Goal: Information Seeking & Learning: Learn about a topic

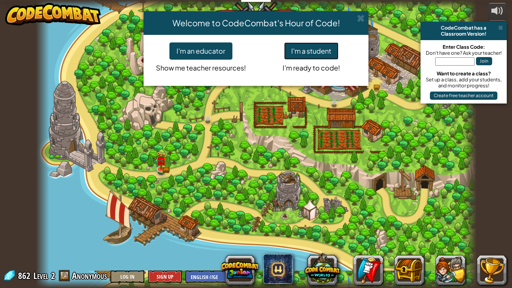
click at [319, 45] on button "I'm a student" at bounding box center [311, 50] width 54 height 17
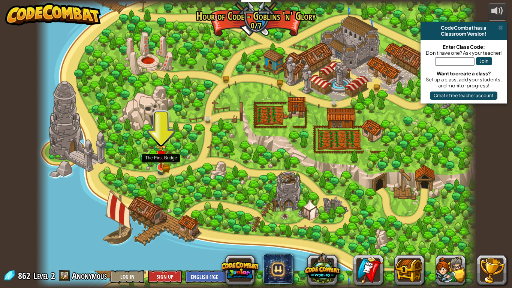
click at [161, 167] on img at bounding box center [161, 156] width 11 height 24
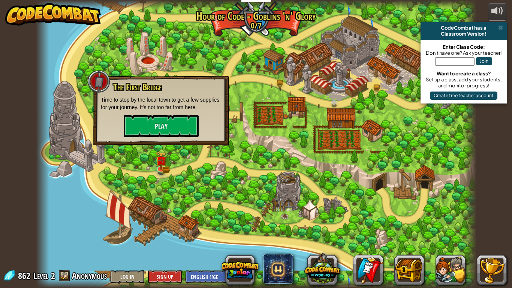
click at [183, 162] on div at bounding box center [256, 144] width 440 height 288
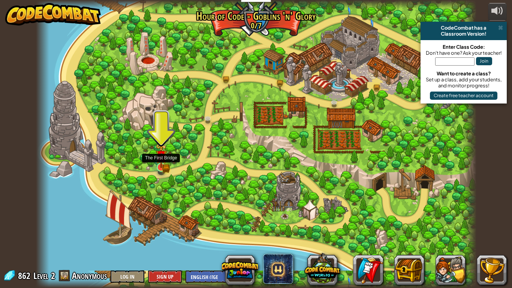
click at [165, 160] on img at bounding box center [161, 156] width 11 height 24
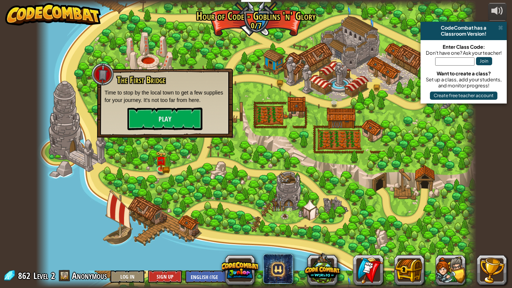
click at [168, 130] on div "The First Bridge Time to stop by the local town to get a few supplies for your …" at bounding box center [165, 103] width 136 height 69
click at [200, 125] on button "Play" at bounding box center [164, 119] width 75 height 22
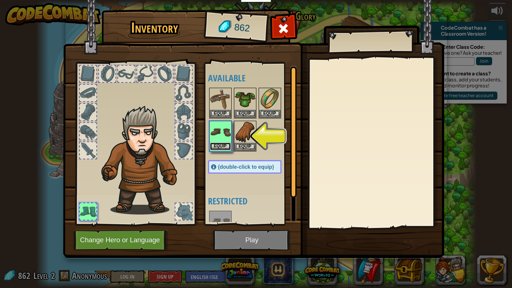
click at [220, 148] on button "Equip" at bounding box center [220, 146] width 21 height 8
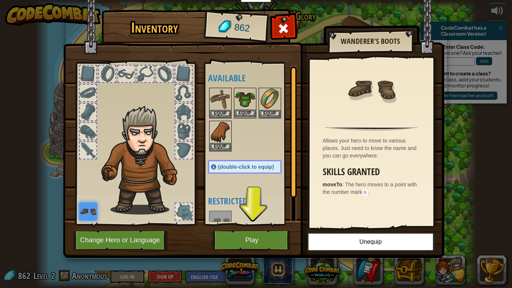
click at [253, 107] on img at bounding box center [245, 98] width 21 height 21
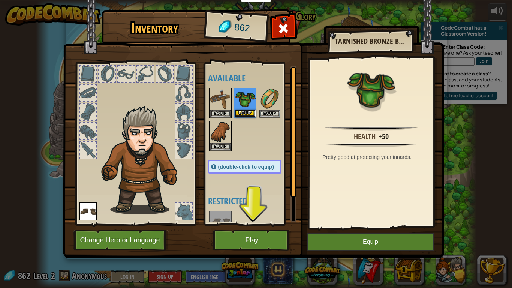
click at [253, 114] on button "Equip" at bounding box center [245, 113] width 21 height 8
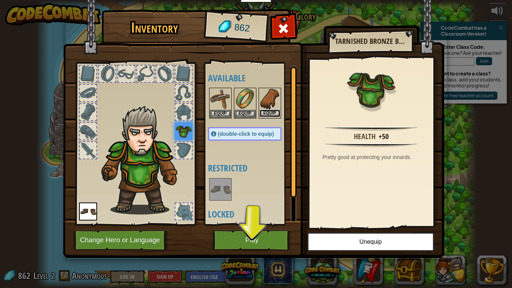
click at [266, 114] on button "Equip" at bounding box center [269, 113] width 21 height 8
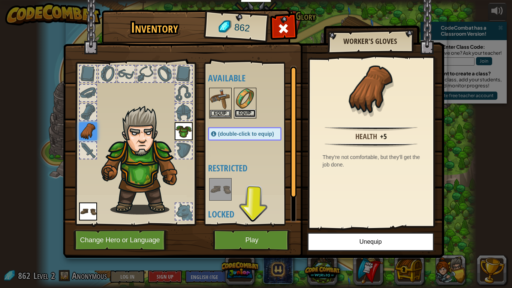
click at [239, 109] on button "Equip" at bounding box center [245, 113] width 21 height 8
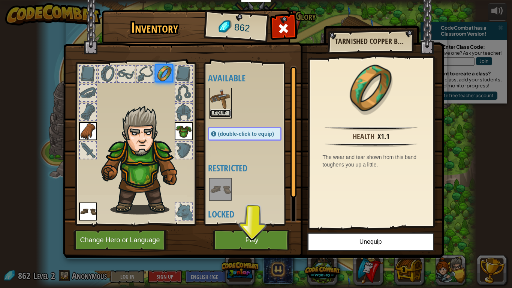
click at [223, 111] on button "Equip" at bounding box center [220, 113] width 21 height 8
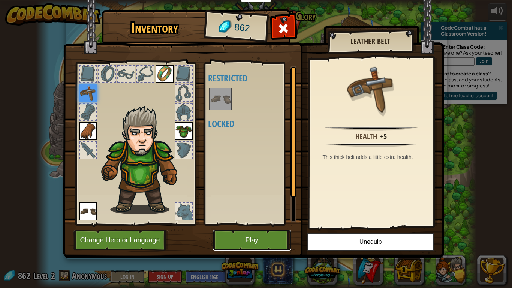
click at [256, 244] on button "Play" at bounding box center [252, 240] width 78 height 21
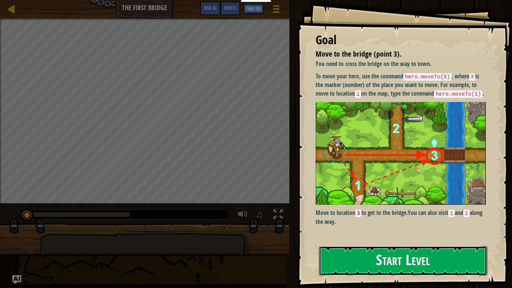
click at [344, 263] on button "Start Level" at bounding box center [403, 261] width 168 height 30
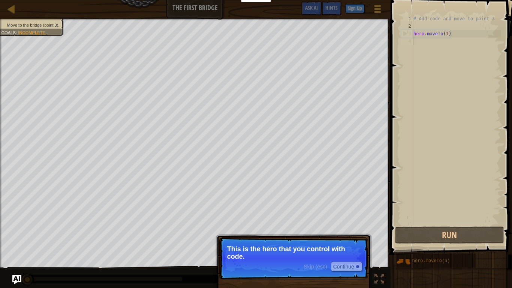
click at [255, 254] on p "This is the hero that you control with code." at bounding box center [293, 252] width 133 height 15
click at [276, 257] on p "This is the hero that you control with code." at bounding box center [293, 252] width 133 height 15
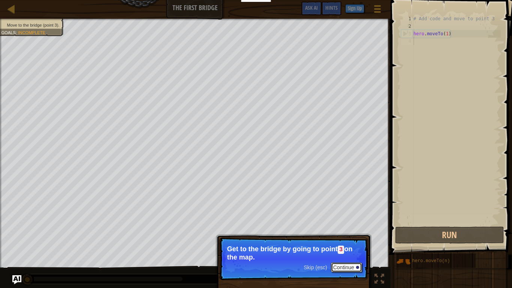
click at [346, 266] on button "Continue" at bounding box center [346, 267] width 31 height 10
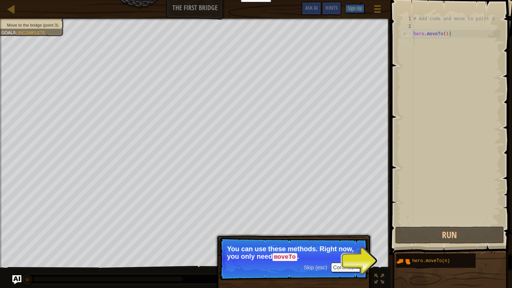
click at [407, 36] on div "3" at bounding box center [407, 33] width 12 height 7
type textarea "hero.moveTo(1)"
click at [417, 45] on div "# Add code and move to point 3 hero . moveTo ( 1 )" at bounding box center [456, 127] width 89 height 225
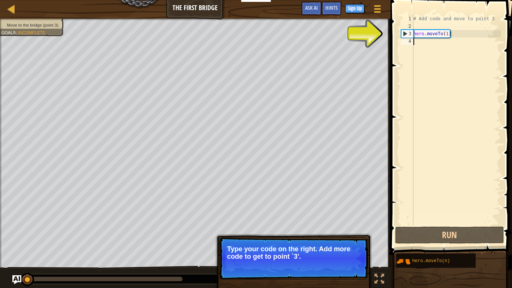
click at [419, 42] on div "# Add code and move to point 3 hero . moveTo ( 1 )" at bounding box center [456, 127] width 89 height 225
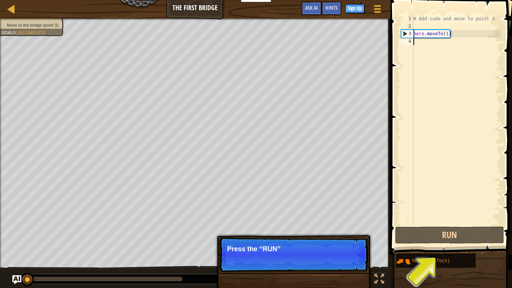
click at [418, 43] on div "# Add code and move to point 3 hero . moveTo ( 1 )" at bounding box center [456, 127] width 89 height 225
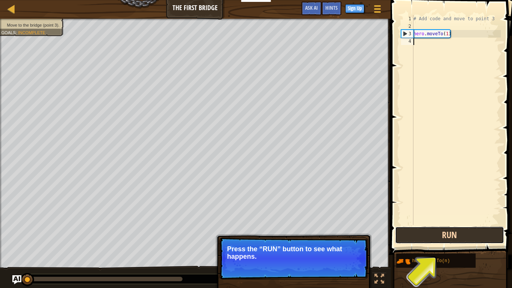
click at [431, 234] on button "Run" at bounding box center [449, 234] width 109 height 17
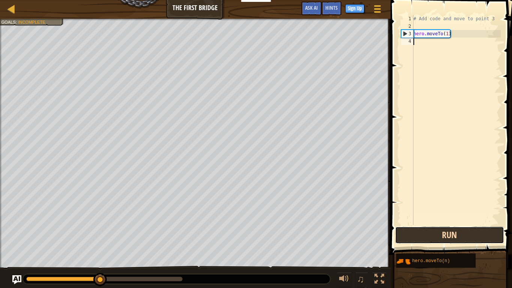
click at [425, 231] on button "Run" at bounding box center [449, 234] width 109 height 17
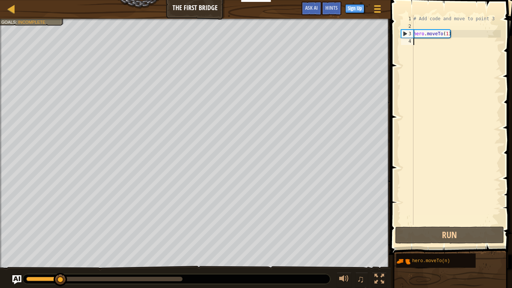
drag, startPoint x: 149, startPoint y: 277, endPoint x: 0, endPoint y: 272, distance: 149.2
click at [0, 272] on div "♫" at bounding box center [195, 277] width 391 height 22
click at [421, 46] on div "# Add code and move to point 3 hero . moveTo ( 1 )" at bounding box center [456, 127] width 89 height 225
click at [424, 47] on div "# Add code and move to point 3 hero . moveTo ( 1 )" at bounding box center [456, 127] width 89 height 225
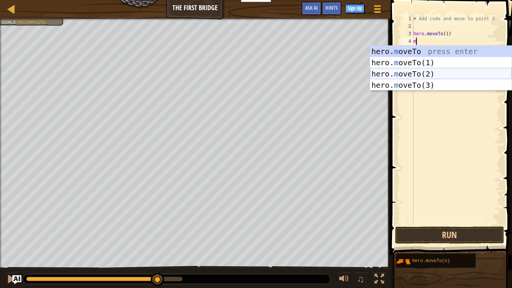
click at [421, 78] on div "hero. m oveTo press enter hero. m oveTo(1) press enter hero. m oveTo(2) press e…" at bounding box center [441, 79] width 142 height 67
type textarea "hero.moveTo(2)"
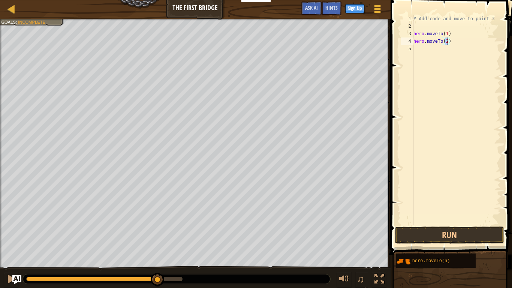
click at [418, 57] on div "# Add code and move to point 3 hero . moveTo ( 1 ) hero . moveTo ( 2 )" at bounding box center [456, 127] width 89 height 225
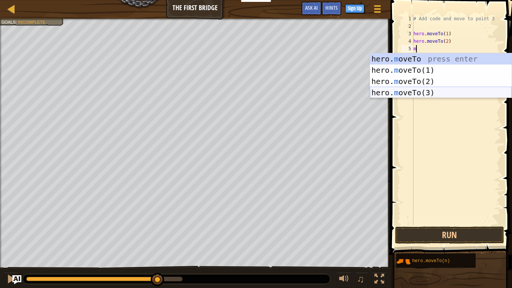
click at [404, 91] on div "hero. m oveTo press enter hero. m oveTo(1) press enter hero. m oveTo(2) press e…" at bounding box center [441, 86] width 142 height 67
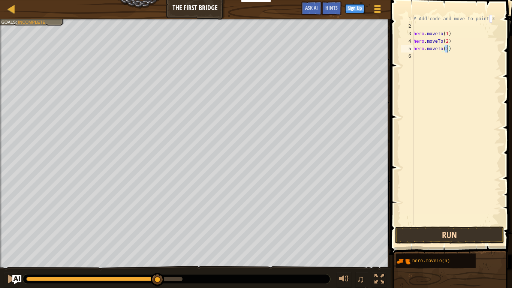
type textarea "hero.moveTo(3)"
click at [442, 236] on button "Run" at bounding box center [449, 234] width 109 height 17
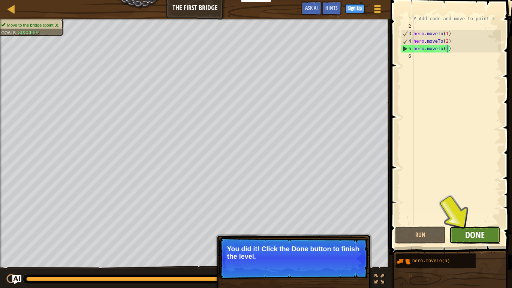
click at [476, 235] on span "Done" at bounding box center [474, 235] width 19 height 12
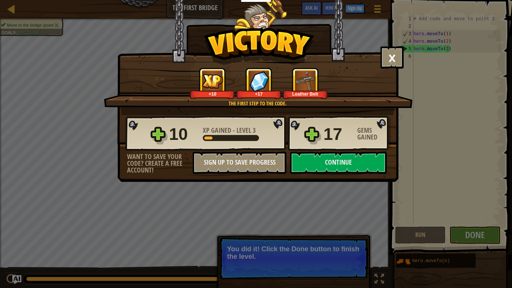
click at [303, 81] on img at bounding box center [305, 81] width 21 height 21
click at [320, 163] on button "Continue" at bounding box center [338, 162] width 97 height 22
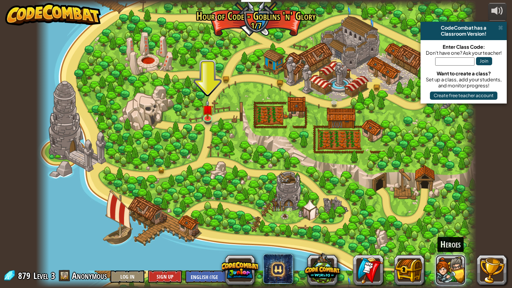
click at [452, 266] on button at bounding box center [451, 270] width 30 height 30
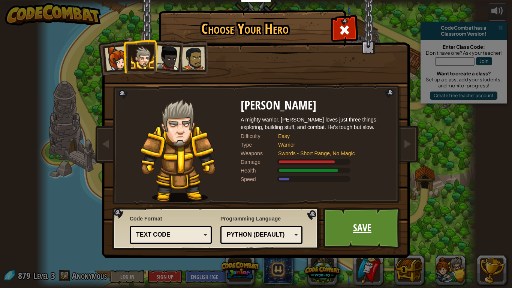
click at [370, 234] on link "Save" at bounding box center [362, 227] width 78 height 41
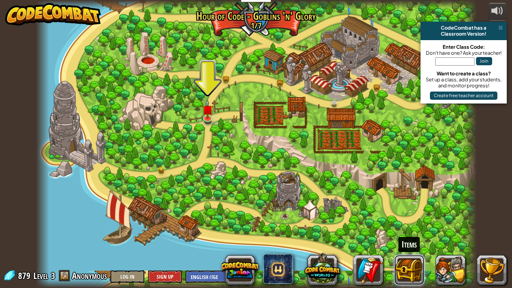
click at [423, 259] on button at bounding box center [409, 270] width 30 height 30
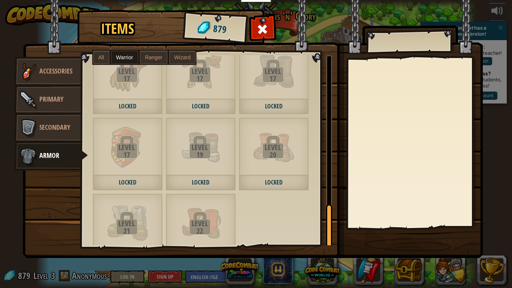
scroll to position [666, 0]
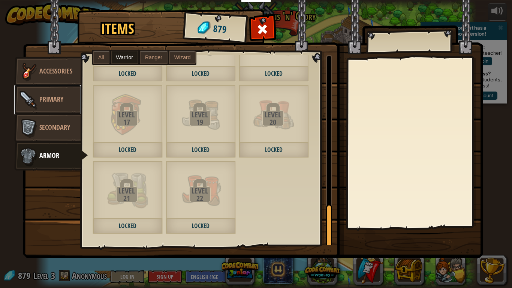
click at [58, 87] on link "Primary" at bounding box center [47, 100] width 67 height 30
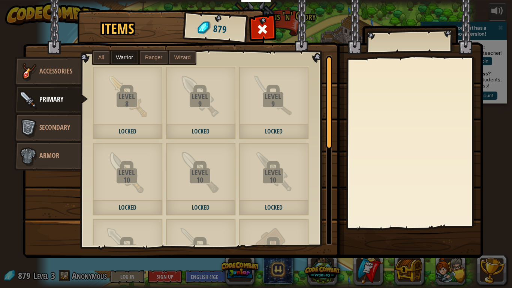
click at [59, 52] on img at bounding box center [253, 122] width 460 height 272
click at [60, 75] on span "Accessories" at bounding box center [55, 70] width 33 height 9
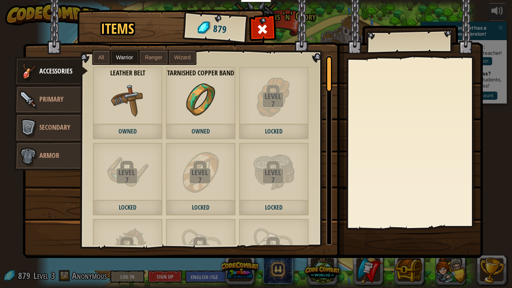
click at [94, 114] on div "Leather Belt Owned" at bounding box center [128, 102] width 70 height 73
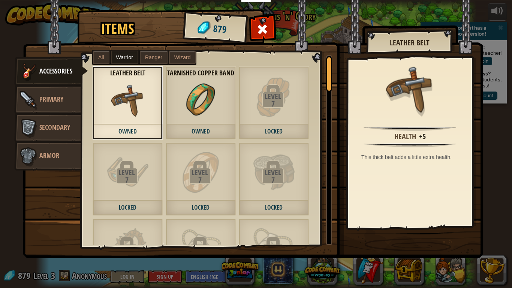
click at [103, 117] on div "Leather Belt Owned" at bounding box center [128, 102] width 70 height 73
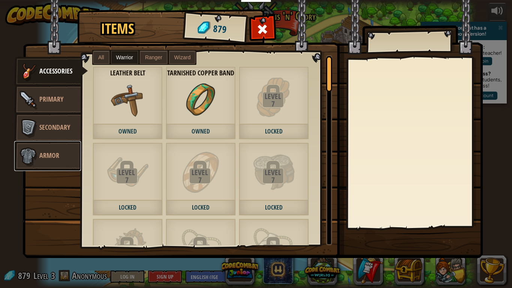
click at [36, 141] on link "Armor" at bounding box center [47, 156] width 67 height 30
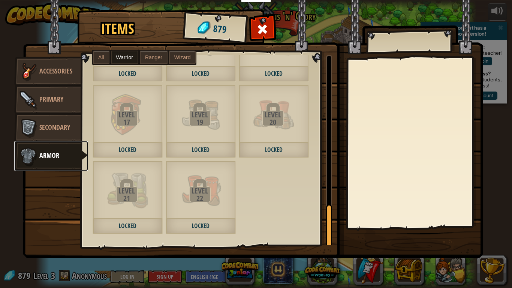
click at [49, 157] on span "Armor" at bounding box center [49, 155] width 20 height 9
click at [118, 185] on span at bounding box center [128, 191] width 22 height 22
click at [195, 191] on div "Level" at bounding box center [200, 190] width 68 height 7
click at [67, 136] on link "Secondary" at bounding box center [47, 128] width 67 height 30
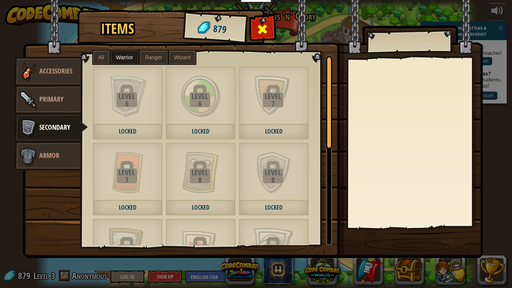
click at [253, 31] on div at bounding box center [263, 31] width 24 height 24
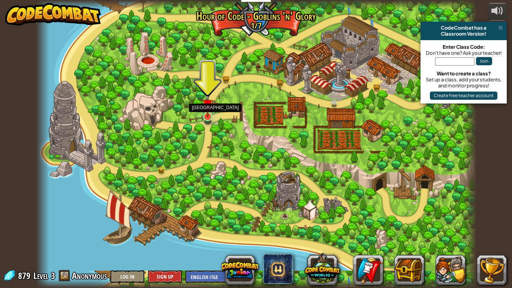
click at [203, 116] on img at bounding box center [207, 104] width 11 height 25
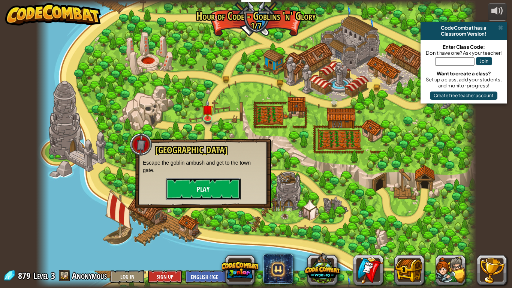
click at [188, 187] on button "Play" at bounding box center [203, 189] width 75 height 22
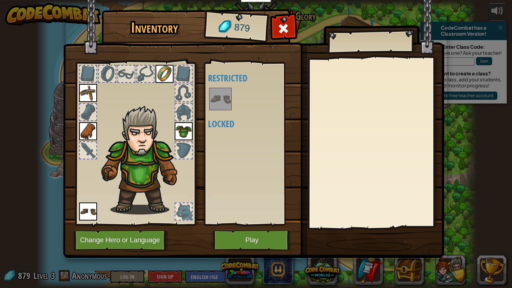
click at [122, 70] on div at bounding box center [126, 74] width 16 height 16
click at [259, 242] on button "Play" at bounding box center [252, 240] width 78 height 21
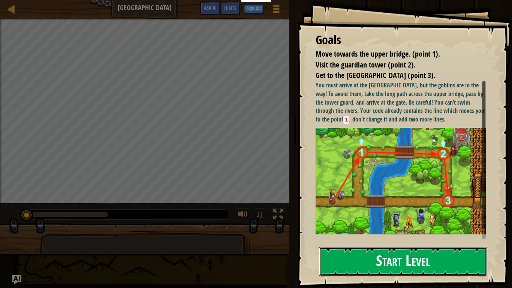
click at [329, 254] on button "Start Level" at bounding box center [403, 262] width 168 height 30
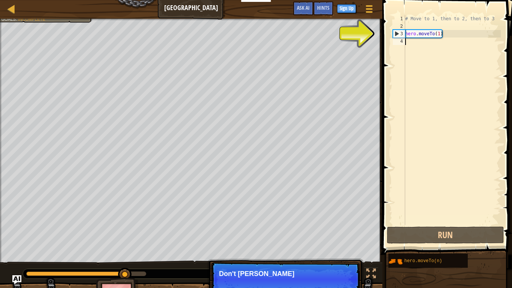
scroll to position [3, 0]
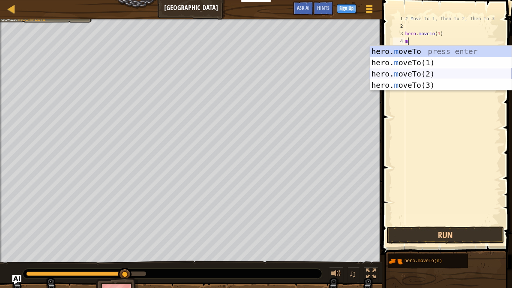
click at [413, 77] on div "hero. m oveTo press enter hero. m oveTo(1) press enter hero. m oveTo(2) press e…" at bounding box center [441, 79] width 142 height 67
type textarea "hero.moveTo(2)"
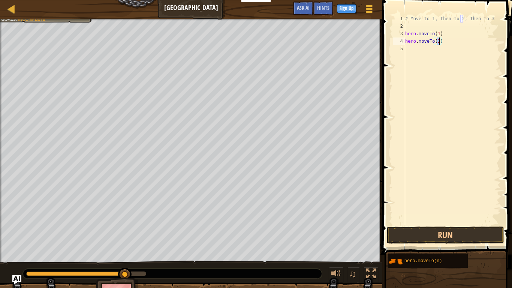
click at [406, 43] on div "# Move to 1, then to 2, then to 3 hero . moveTo ( 1 ) hero . moveTo ( 2 )" at bounding box center [452, 127] width 97 height 225
click at [406, 51] on div "# Move to 1, then to 2, then to 3 hero . moveTo ( 1 ) hero . moveTo ( 2 )" at bounding box center [452, 127] width 97 height 225
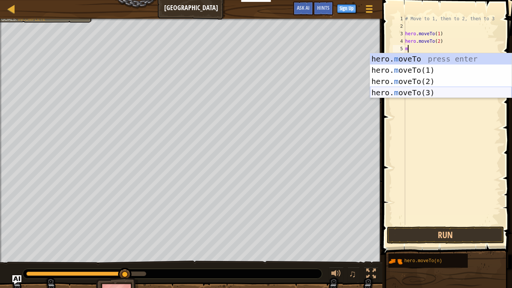
click at [403, 93] on div "hero. m oveTo press enter hero. m oveTo(1) press enter hero. m oveTo(2) press e…" at bounding box center [441, 86] width 142 height 67
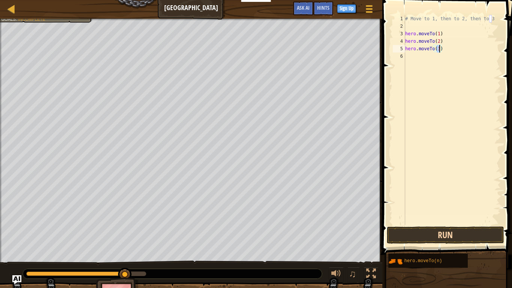
type textarea "hero.moveTo(3)"
click at [419, 232] on button "Run" at bounding box center [445, 234] width 117 height 17
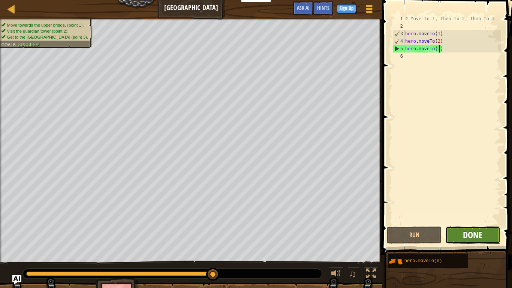
click at [476, 232] on span "Done" at bounding box center [472, 235] width 19 height 12
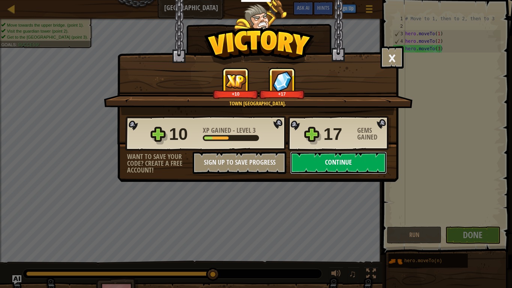
click at [343, 154] on button "Continue" at bounding box center [338, 162] width 97 height 22
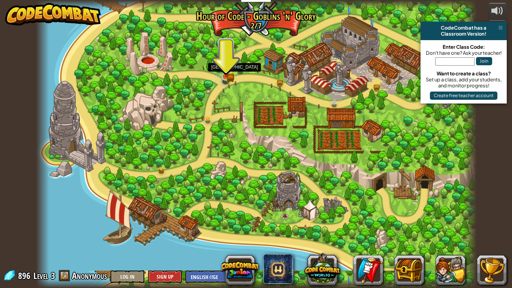
click at [223, 70] on img at bounding box center [225, 64] width 11 height 24
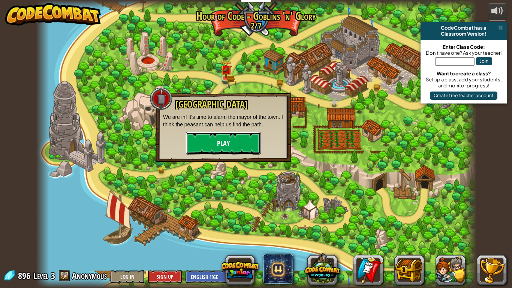
click at [207, 138] on button "Play" at bounding box center [223, 143] width 75 height 22
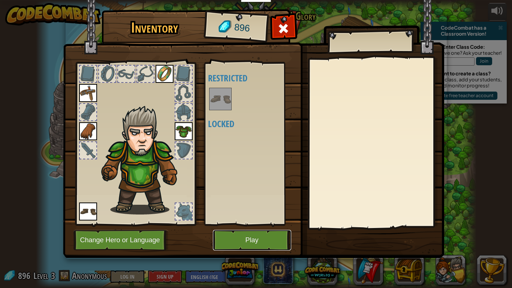
click at [233, 242] on button "Play" at bounding box center [252, 240] width 78 height 21
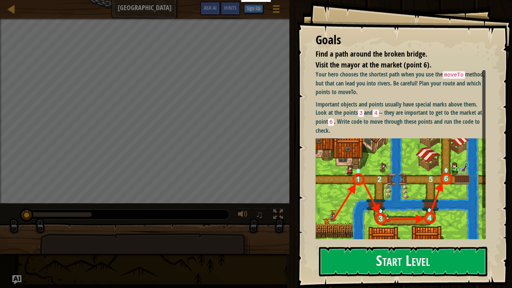
click at [356, 280] on div "Goals Find a path around the broken bridge. Visit the mayor at the market (poin…" at bounding box center [404, 144] width 215 height 288
click at [357, 269] on button "Start Level" at bounding box center [403, 262] width 168 height 30
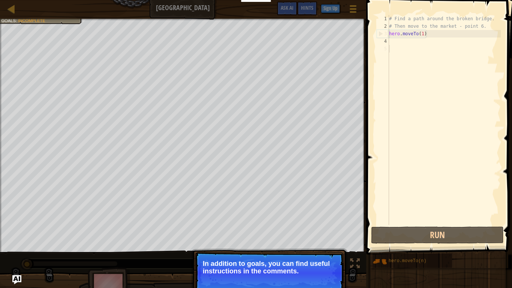
click at [392, 40] on div "# Find a path around the broken bridge. # Then move to the market - point 6. he…" at bounding box center [444, 127] width 113 height 225
click at [391, 42] on div "# Find a path around the broken bridge. # Then move to the market - point 6. he…" at bounding box center [444, 127] width 113 height 225
click at [389, 52] on div "# Find a path around the broken bridge. # Then move to the market - point 6. he…" at bounding box center [444, 127] width 113 height 225
click at [391, 42] on div "# Find a path around the broken bridge. # Then move to the market - point 6. he…" at bounding box center [444, 127] width 113 height 225
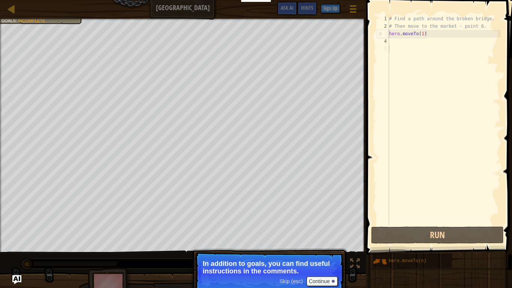
click at [389, 51] on div "5" at bounding box center [383, 48] width 12 height 7
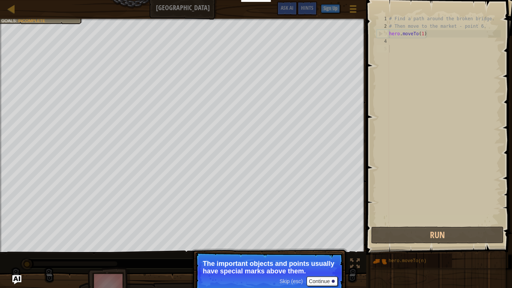
click at [404, 194] on div "# Find a path around the broken bridge. # Then move to the market - point 6. he…" at bounding box center [444, 127] width 113 height 225
click at [327, 280] on button "Continue" at bounding box center [322, 281] width 31 height 10
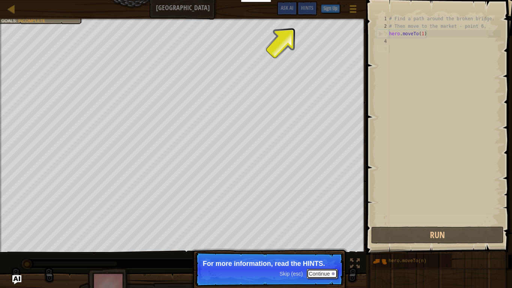
click at [312, 270] on button "Continue" at bounding box center [322, 274] width 31 height 10
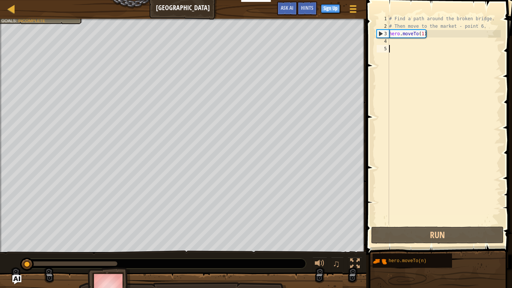
click at [390, 39] on div "# Find a path around the broken bridge. # Then move to the market - point 6. he…" at bounding box center [444, 127] width 113 height 225
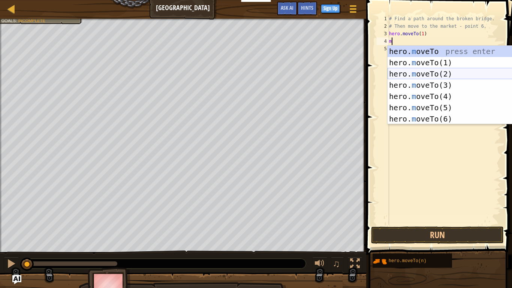
click at [401, 74] on div "hero. m oveTo press enter hero. m oveTo(1) press enter hero. m oveTo(2) press e…" at bounding box center [459, 96] width 142 height 101
type textarea "hero.moveTo(2)"
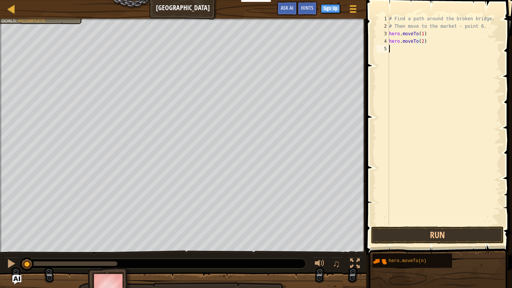
click at [397, 49] on div "# Find a path around the broken bridge. # Then move to the market - point 6. he…" at bounding box center [444, 127] width 113 height 225
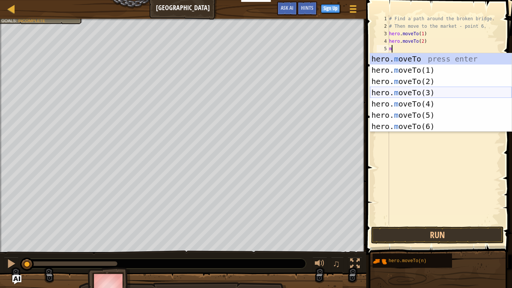
click at [399, 91] on div "hero. m oveTo press enter hero. m oveTo(1) press enter hero. m oveTo(2) press e…" at bounding box center [441, 103] width 142 height 101
type textarea "hero.moveTo(3)"
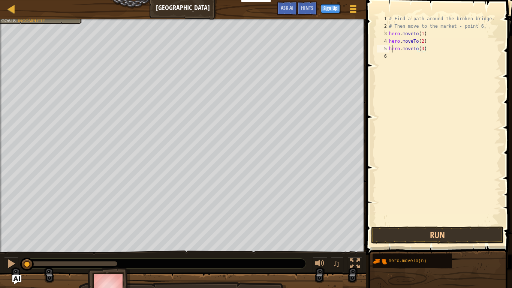
click at [391, 52] on div "# Find a path around the broken bridge. # Then move to the market - point 6. he…" at bounding box center [444, 127] width 113 height 225
click at [391, 62] on div "# Find a path around the broken bridge. # Then move to the market - point 6. he…" at bounding box center [444, 127] width 113 height 225
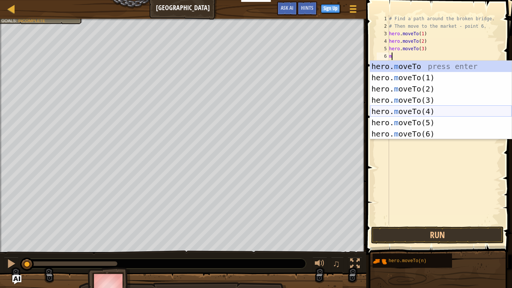
click at [397, 112] on div "hero. m oveTo press enter hero. m oveTo(1) press enter hero. m oveTo(2) press e…" at bounding box center [441, 111] width 142 height 101
type textarea "hero.moveTo(4)"
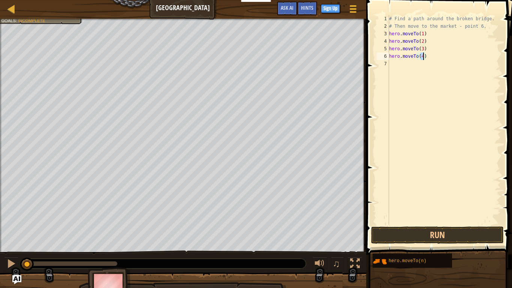
click at [391, 65] on div "# Find a path around the broken bridge. # Then move to the market - point 6. he…" at bounding box center [444, 127] width 113 height 225
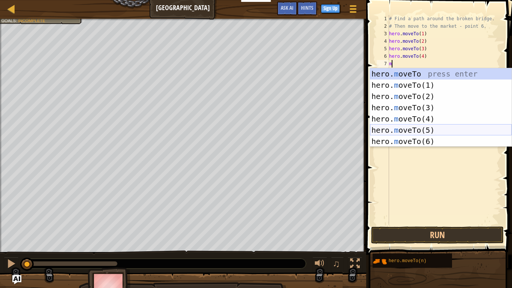
click at [395, 128] on div "hero. m oveTo press enter hero. m oveTo(1) press enter hero. m oveTo(2) press e…" at bounding box center [441, 118] width 142 height 101
type textarea "hero.moveTo(5)"
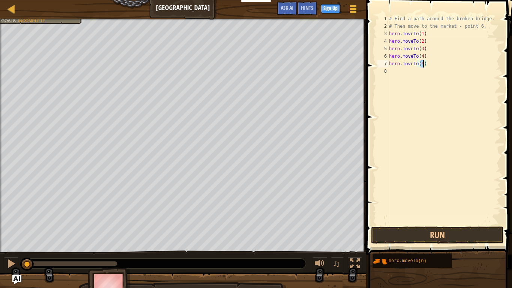
click at [394, 70] on div "# Find a path around the broken bridge. # Then move to the market - point 6. he…" at bounding box center [444, 127] width 113 height 225
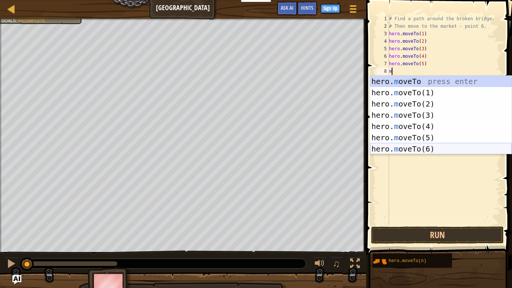
click at [385, 148] on div "hero. m oveTo press enter hero. m oveTo(1) press enter hero. m oveTo(2) press e…" at bounding box center [441, 126] width 142 height 101
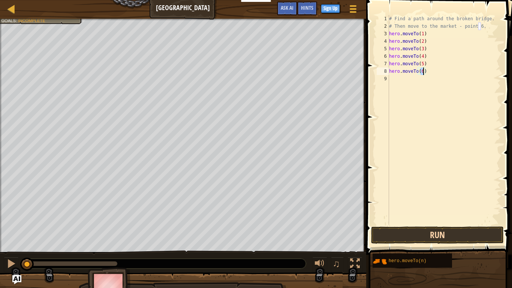
type textarea "hero.moveTo(6)"
click at [396, 239] on button "Run" at bounding box center [437, 234] width 133 height 17
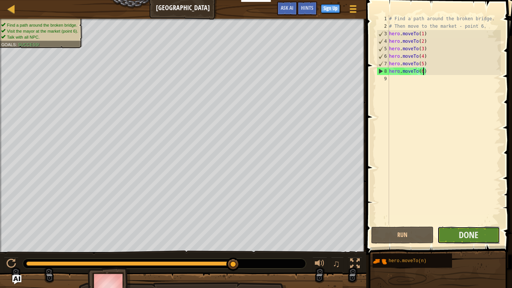
click at [443, 236] on button "Done" at bounding box center [468, 234] width 63 height 17
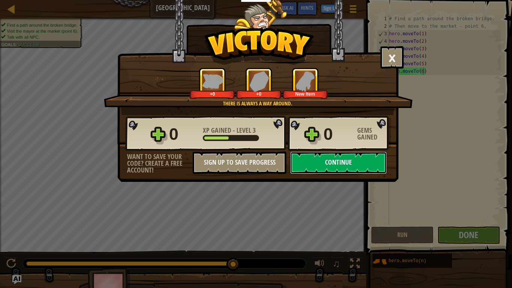
click at [310, 166] on button "Continue" at bounding box center [338, 162] width 97 height 22
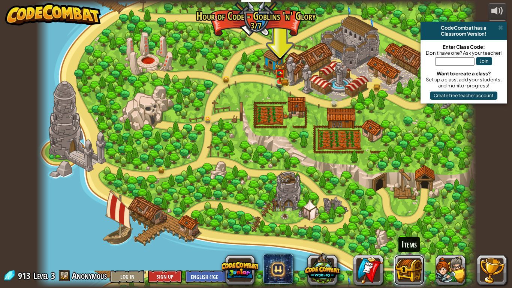
click at [401, 270] on button at bounding box center [409, 270] width 30 height 30
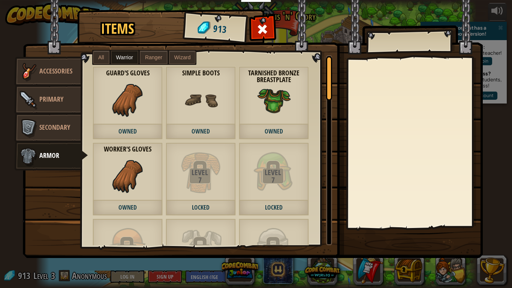
click at [140, 106] on img at bounding box center [128, 100] width 34 height 34
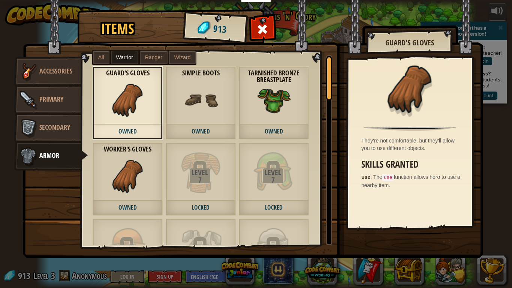
click at [122, 172] on img at bounding box center [128, 176] width 34 height 34
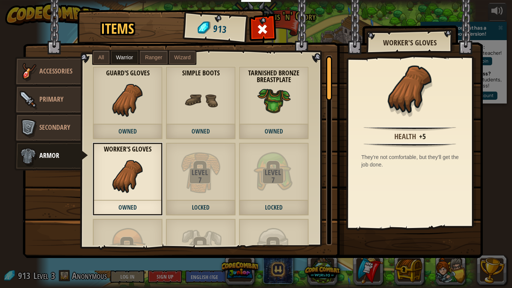
click at [155, 126] on span "Owned" at bounding box center [128, 131] width 70 height 15
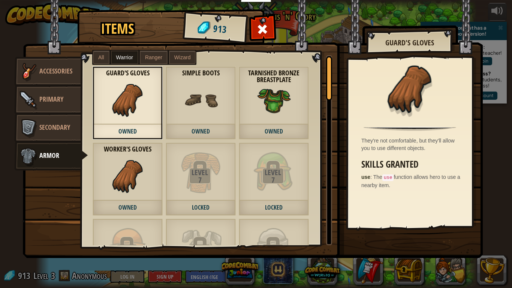
click at [500, 193] on div "Items 913 Misc Accessories Primary Secondary Armor All Warrior Ranger Wizard Le…" at bounding box center [256, 144] width 512 height 288
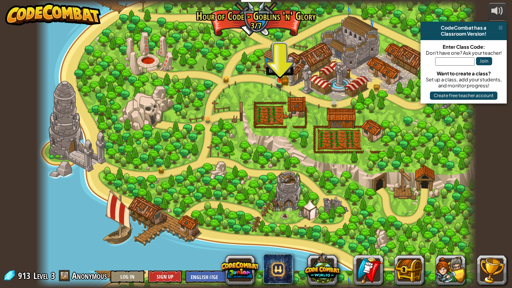
click at [278, 78] on img at bounding box center [279, 68] width 11 height 24
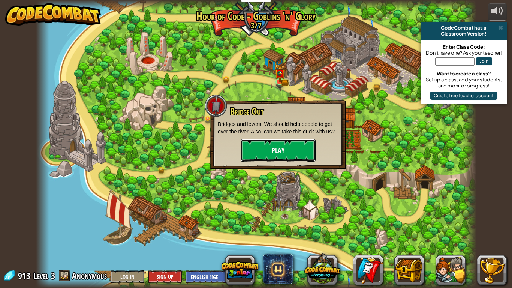
click at [256, 148] on button "Play" at bounding box center [278, 150] width 75 height 22
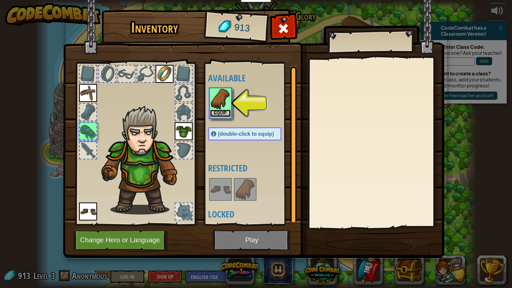
click at [220, 109] on button "Equip" at bounding box center [220, 113] width 21 height 8
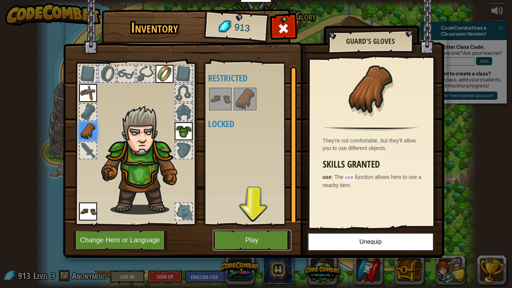
click at [226, 241] on button "Play" at bounding box center [252, 240] width 78 height 21
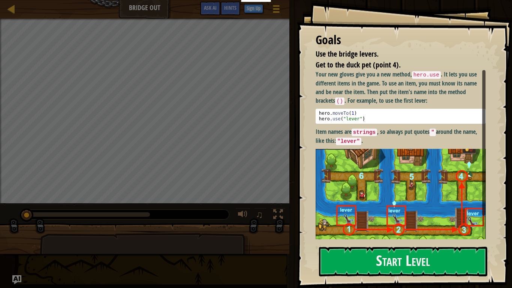
click at [357, 173] on img at bounding box center [401, 200] width 170 height 102
click at [344, 262] on button "Start Level" at bounding box center [403, 262] width 168 height 30
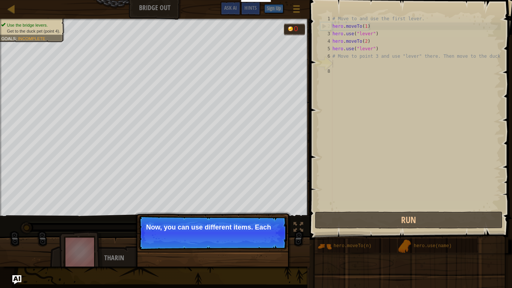
click at [265, 243] on p "Skip (esc) Continue Now, you can use different items. Each" at bounding box center [212, 233] width 149 height 34
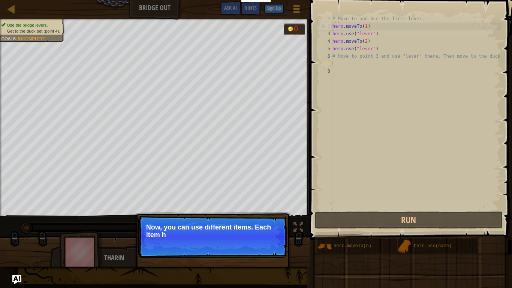
click at [265, 243] on p "Skip (esc) Continue Now, you can use different items. Each item h" at bounding box center [212, 237] width 149 height 42
click at [265, 243] on p "Skip (esc) Continue Now, you can use different items. Each item has a na" at bounding box center [212, 237] width 149 height 42
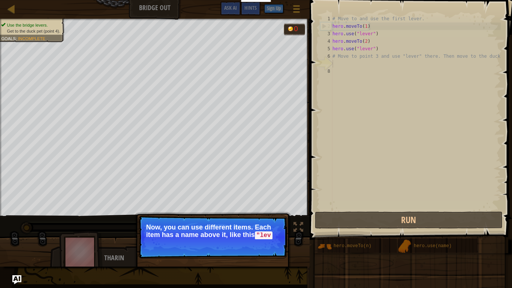
click at [258, 251] on p "Skip (esc) Continue Now, you can use different items. Each item has a name abov…" at bounding box center [212, 237] width 149 height 43
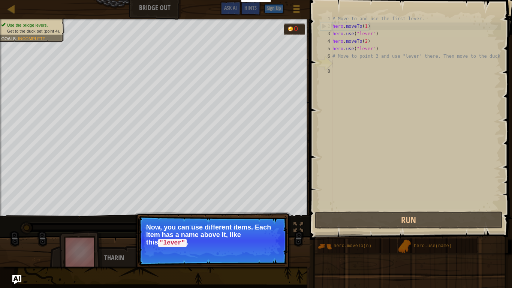
click at [260, 251] on button "Continue" at bounding box center [265, 253] width 31 height 10
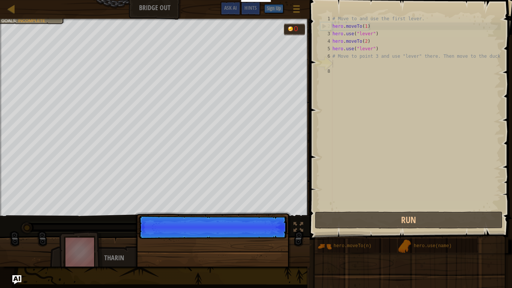
scroll to position [3, 0]
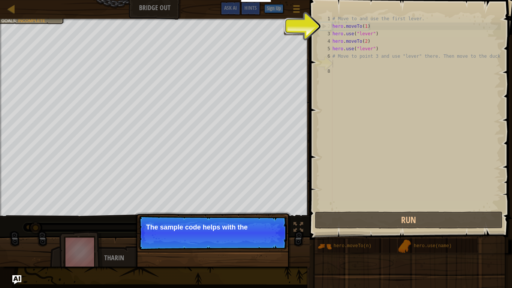
click at [260, 242] on p "Skip (esc) Continue The sample code helps with the" at bounding box center [212, 233] width 149 height 34
click at [260, 242] on p "Skip (esc) Continue The sample code helps with the first a" at bounding box center [212, 233] width 149 height 34
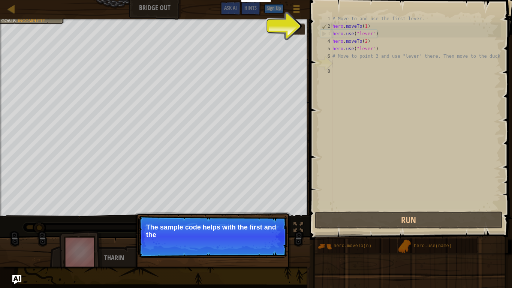
click at [260, 242] on p "Skip (esc) Continue The sample code helps with the first and the" at bounding box center [212, 237] width 149 height 42
click at [260, 242] on button "Continue" at bounding box center [265, 245] width 31 height 10
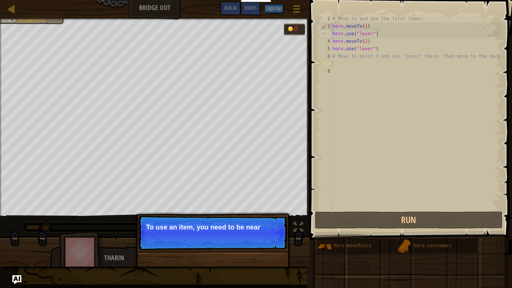
click at [260, 242] on p "Skip (esc) Continue To use an item, you need to be near" at bounding box center [212, 233] width 149 height 34
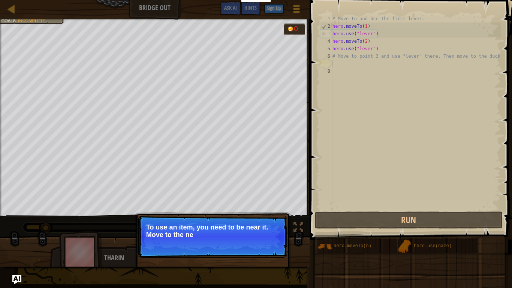
click at [260, 242] on p "Skip (esc) Continue To use an item, you need to be near it. Move to the ne" at bounding box center [212, 237] width 149 height 42
click at [260, 242] on p "Skip (esc) Continue To use an item, you need to be near it. Move to the next av…" at bounding box center [212, 237] width 149 height 42
click at [260, 238] on p "To use an item, you need to be near it. Move to the next available bridge (poin…" at bounding box center [212, 230] width 133 height 15
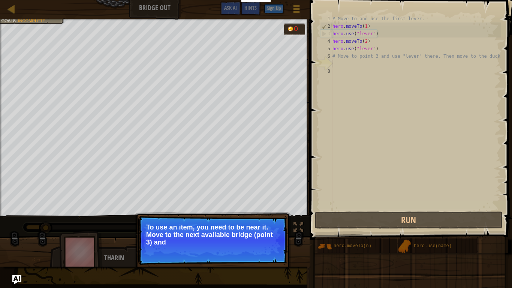
click at [260, 242] on p "To use an item, you need to be near it. Move to the next available bridge (poin…" at bounding box center [212, 234] width 133 height 22
click at [260, 242] on p "To use an item, you need to be near it. Move to the next available bridge (poin…" at bounding box center [212, 234] width 133 height 23
click at [262, 250] on button "Continue" at bounding box center [265, 253] width 31 height 10
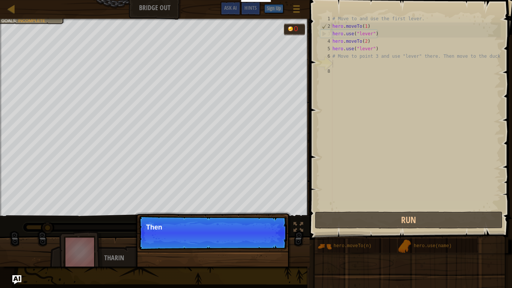
click at [262, 251] on div "Skip (esc) Continue Then" at bounding box center [213, 271] width 156 height 111
click at [268, 236] on p "Skip (esc) Continue Then move to the duck at" at bounding box center [212, 233] width 149 height 34
click at [268, 236] on p "Skip (esc) Continue Then move to the duck at the po" at bounding box center [212, 233] width 149 height 34
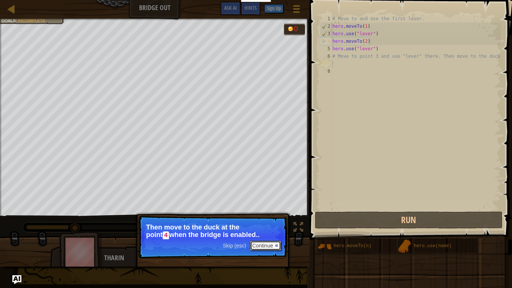
click at [261, 247] on button "Continue" at bounding box center [265, 246] width 31 height 10
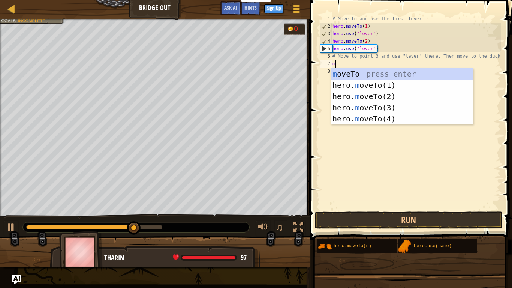
scroll to position [3, 0]
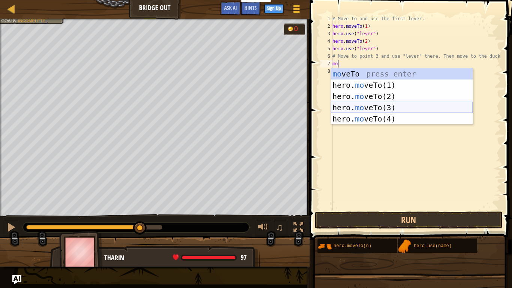
click at [362, 108] on div "mo veTo press enter hero. mo veTo(1) press enter hero. mo veTo(2) press enter h…" at bounding box center [402, 107] width 142 height 79
type textarea "hero.moveTo(3)"
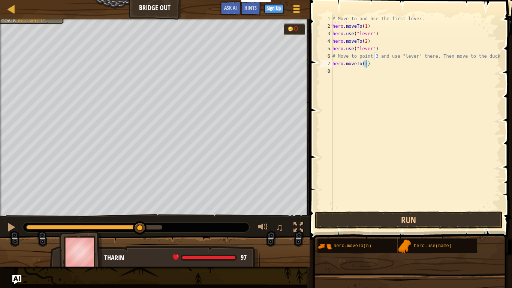
click at [341, 68] on div "# Move to and use the first lever. hero . moveTo ( 1 ) hero . use ( "lever" ) h…" at bounding box center [416, 120] width 170 height 210
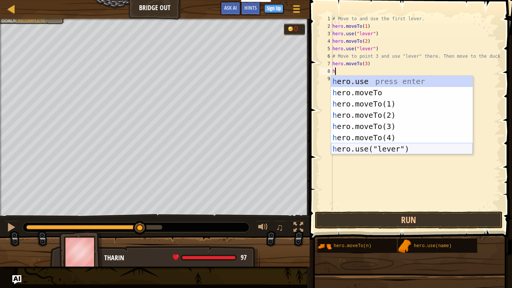
click at [353, 149] on div "h ero.use press enter h ero.moveTo press enter h ero.moveTo(1) press enter h er…" at bounding box center [402, 126] width 142 height 101
type textarea "hero.use("lever")"
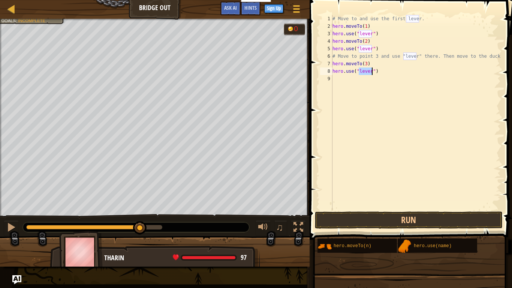
click at [340, 84] on div "# Move to and use the first lever. hero . moveTo ( 1 ) hero . use ( "lever" ) h…" at bounding box center [416, 120] width 170 height 210
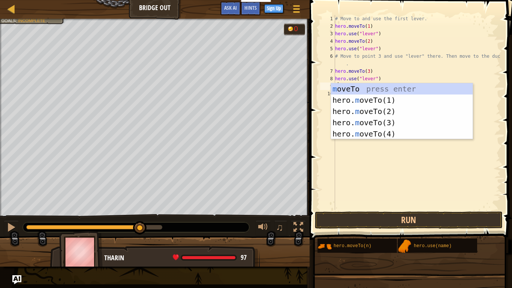
scroll to position [3, 0]
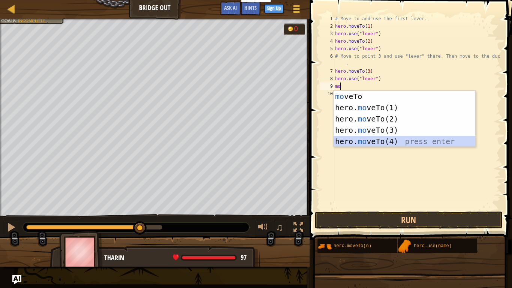
click at [351, 140] on div "mo veTo press enter hero. mo veTo(1) press enter hero. mo veTo(2) press enter h…" at bounding box center [405, 130] width 142 height 79
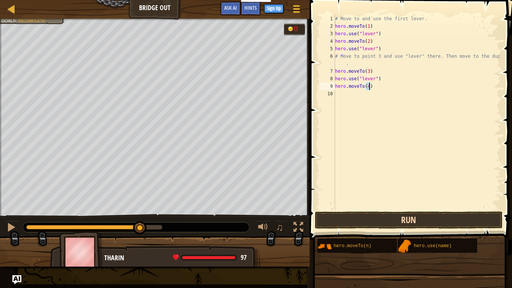
type textarea "hero.moveTo(4)"
click at [380, 217] on button "Run" at bounding box center [409, 219] width 188 height 17
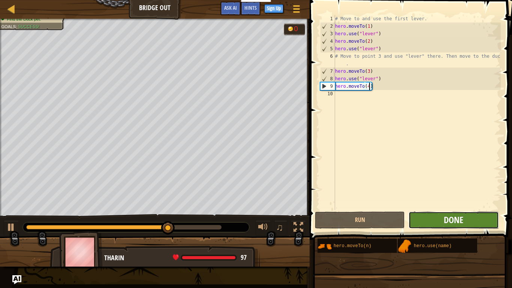
click at [449, 217] on span "Done" at bounding box center [453, 220] width 19 height 12
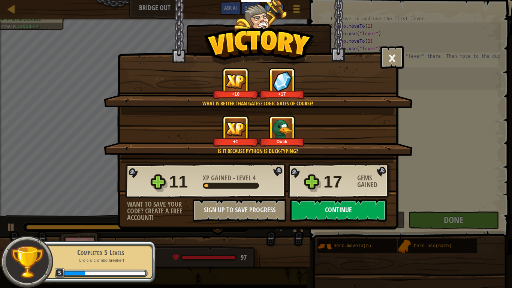
click at [316, 214] on button "Continue" at bounding box center [338, 210] width 97 height 22
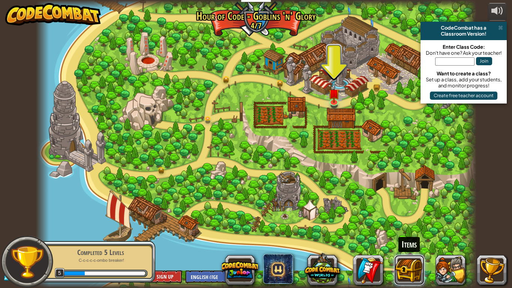
click at [412, 269] on button at bounding box center [409, 270] width 30 height 30
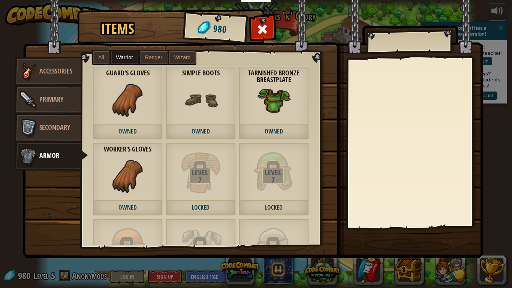
click at [186, 55] on span "Wizard" at bounding box center [182, 57] width 16 height 6
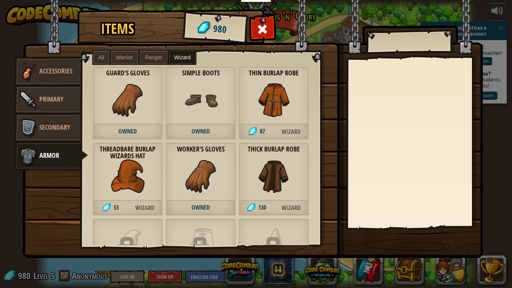
click at [263, 119] on div "Thin Burlap Robe 87 Wizard" at bounding box center [274, 102] width 70 height 73
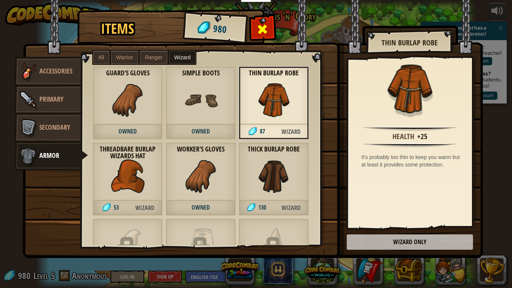
click at [268, 27] on span at bounding box center [263, 29] width 12 height 12
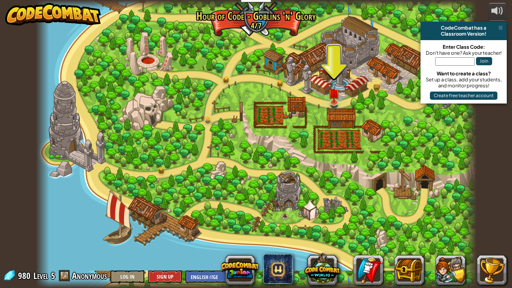
click at [149, 51] on div at bounding box center [256, 144] width 440 height 288
click at [449, 274] on button at bounding box center [451, 270] width 30 height 30
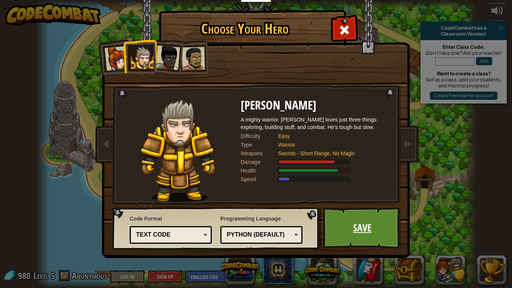
click at [346, 239] on link "Save" at bounding box center [362, 227] width 78 height 41
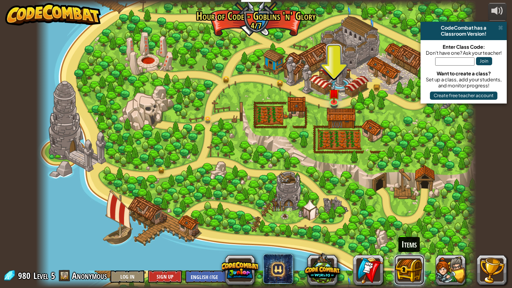
click at [409, 280] on button at bounding box center [409, 270] width 30 height 30
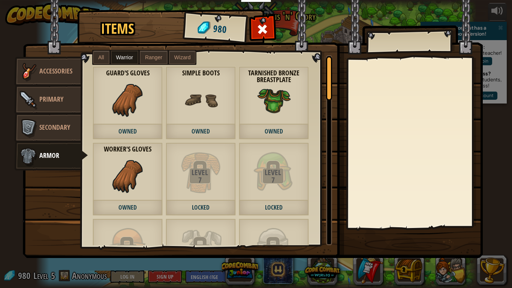
click at [42, 74] on span "Accessories" at bounding box center [55, 70] width 33 height 9
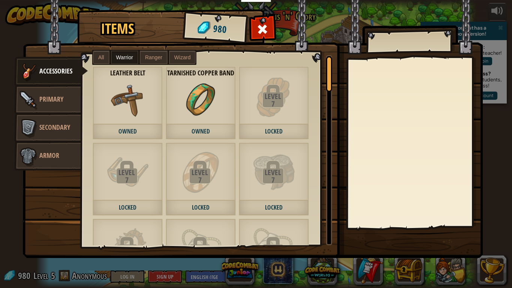
click at [334, 96] on img at bounding box center [253, 122] width 460 height 272
click at [263, 36] on div at bounding box center [263, 31] width 24 height 24
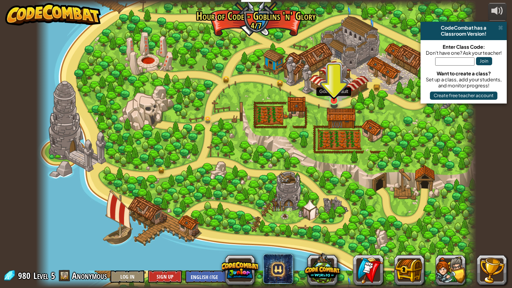
click at [332, 97] on img at bounding box center [333, 88] width 11 height 25
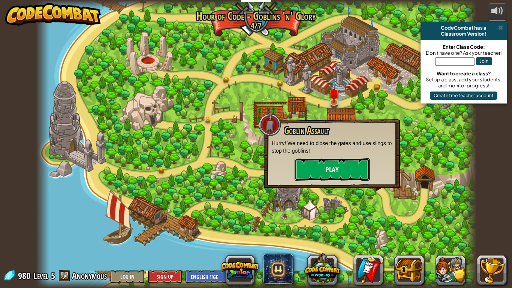
click at [307, 171] on button "Play" at bounding box center [332, 169] width 75 height 22
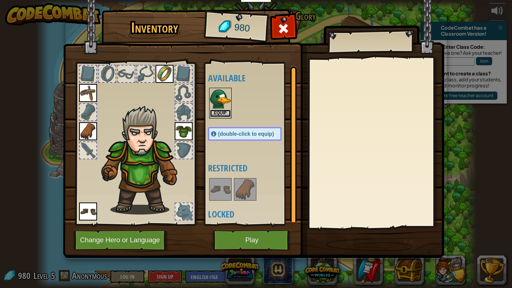
click at [218, 112] on button "Equip" at bounding box center [220, 113] width 21 height 8
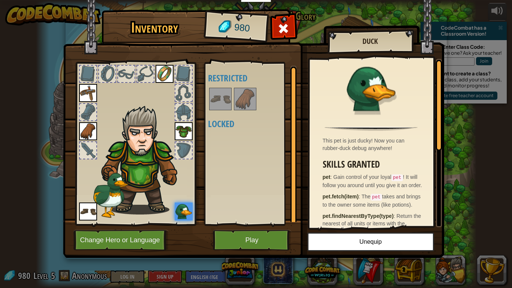
click at [258, 92] on div at bounding box center [252, 99] width 88 height 25
click at [238, 96] on img at bounding box center [245, 98] width 21 height 21
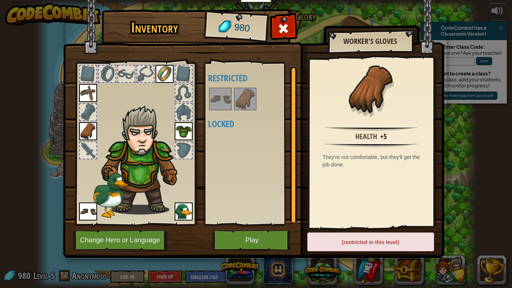
click at [242, 100] on img at bounding box center [245, 98] width 21 height 21
click at [224, 100] on img at bounding box center [220, 98] width 21 height 21
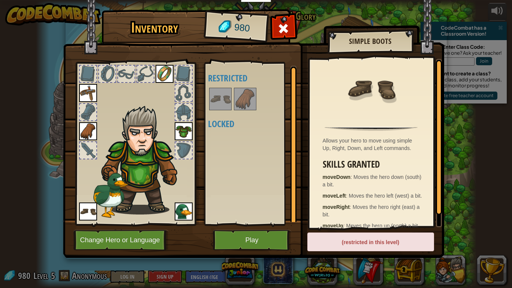
click at [166, 91] on img at bounding box center [139, 151] width 117 height 129
click at [177, 90] on div at bounding box center [183, 93] width 16 height 16
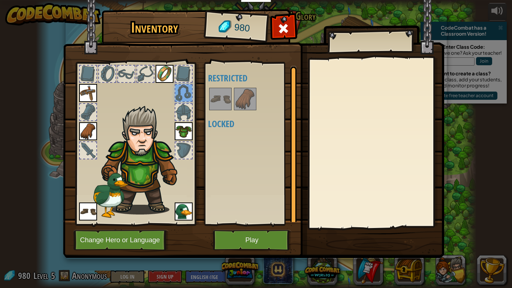
click at [176, 111] on div at bounding box center [183, 112] width 16 height 16
click at [183, 143] on div at bounding box center [183, 150] width 16 height 16
click at [85, 153] on div at bounding box center [88, 150] width 16 height 16
click at [90, 109] on div at bounding box center [88, 112] width 16 height 16
click at [91, 71] on div at bounding box center [88, 74] width 16 height 16
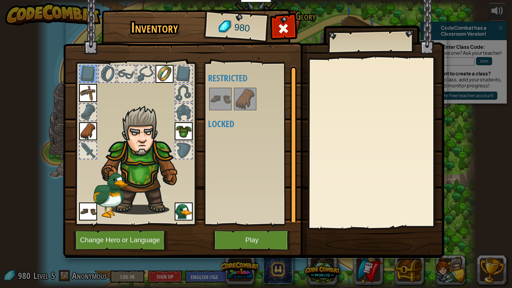
click at [105, 76] on div at bounding box center [107, 74] width 16 height 16
click at [134, 76] on div at bounding box center [126, 74] width 16 height 16
click at [150, 75] on div at bounding box center [145, 74] width 16 height 16
click at [226, 240] on button "Play" at bounding box center [252, 240] width 78 height 21
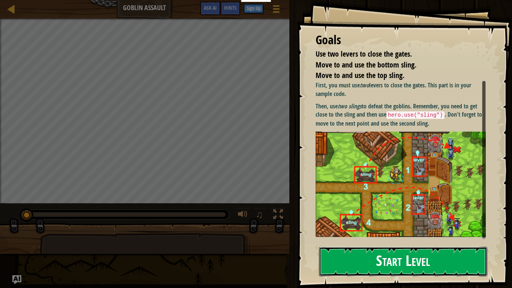
click at [356, 254] on button "Start Level" at bounding box center [403, 262] width 168 height 30
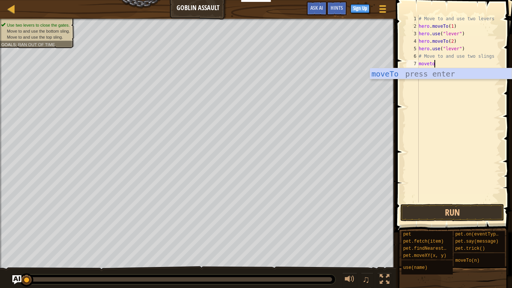
scroll to position [3, 2]
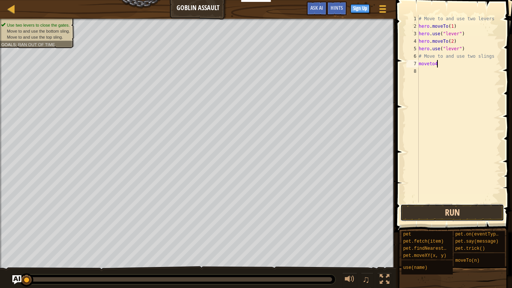
click at [423, 213] on button "Run" at bounding box center [452, 212] width 104 height 17
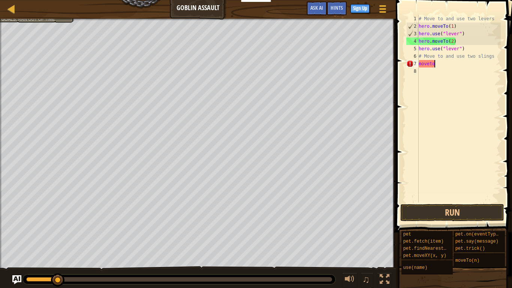
scroll to position [3, 1]
type textarea "m"
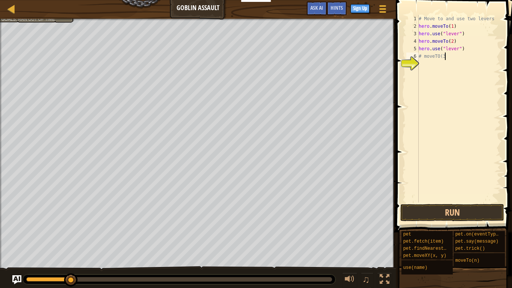
scroll to position [3, 3]
type textarea "# moveTO(3)"
click at [422, 69] on div "# Move to and use two levers hero . moveTo ( 1 ) hero . use ( "lever" ) hero . …" at bounding box center [459, 116] width 84 height 202
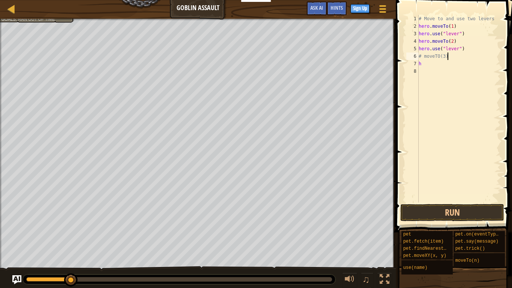
click at [458, 58] on div "# Move to and use two levers hero . moveTo ( 1 ) hero . use ( "lever" ) hero . …" at bounding box center [459, 116] width 84 height 202
type textarea "#"
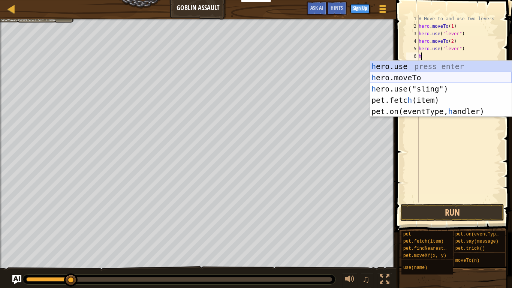
click at [393, 79] on div "h ero.use press enter h ero.moveTo press enter h ero.use("sling") press enter p…" at bounding box center [441, 100] width 142 height 79
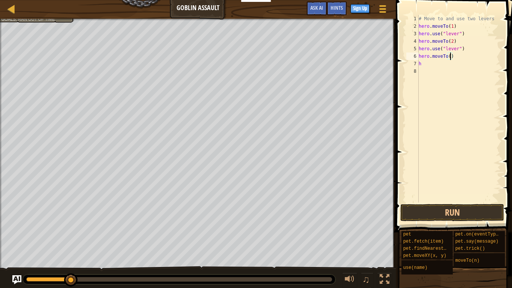
scroll to position [3, 5]
click at [423, 67] on div "# Move to and use two levers hero . moveTo ( 1 ) hero . use ( "lever" ) hero . …" at bounding box center [459, 116] width 84 height 202
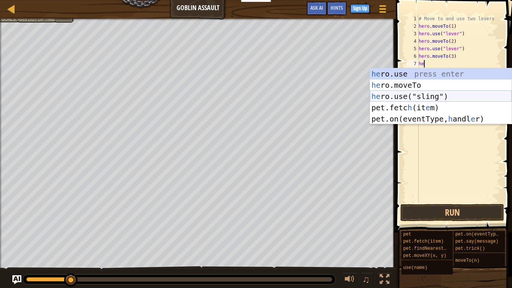
click at [416, 95] on div "he ro.use press enter he ro.moveTo press enter he ro.use("sling") press enter p…" at bounding box center [441, 107] width 142 height 79
type textarea "hero.use("sling")"
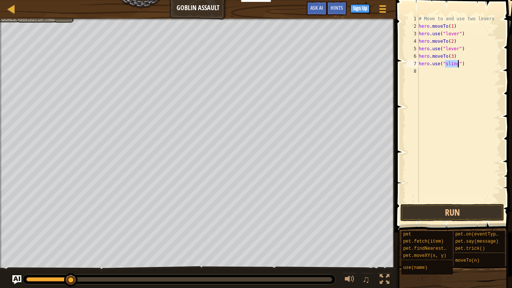
click at [430, 76] on div "# Move to and use two levers hero . moveTo ( 1 ) hero . use ( "lever" ) hero . …" at bounding box center [459, 116] width 84 height 202
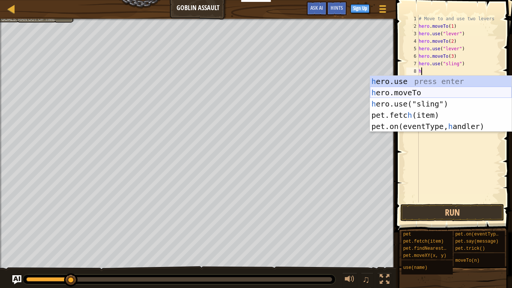
click at [424, 93] on div "h ero.use press enter h ero.moveTo press enter h ero.use("sling") press enter p…" at bounding box center [441, 115] width 142 height 79
type textarea "hero.moveTo(2)"
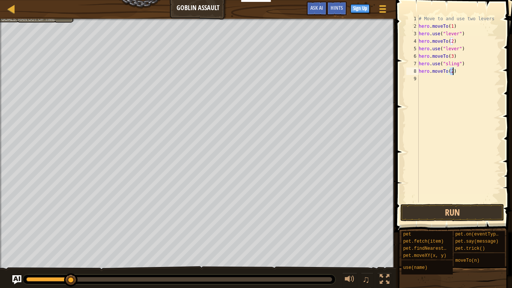
click at [424, 93] on div "# Move to and use two levers hero . moveTo ( 1 ) hero . use ( "lever" ) hero . …" at bounding box center [459, 116] width 84 height 202
click at [451, 72] on div "# Move to and use two levers hero . moveTo ( 1 ) hero . use ( "lever" ) hero . …" at bounding box center [459, 116] width 84 height 202
click at [455, 72] on div "# Move to and use two levers hero . moveTo ( 1 ) hero . use ( "lever" ) hero . …" at bounding box center [459, 116] width 84 height 202
click at [452, 71] on div "# Move to and use two levers hero . moveTo ( 1 ) hero . use ( "lever" ) hero . …" at bounding box center [459, 116] width 84 height 202
type textarea "hero.moveTo(4)"
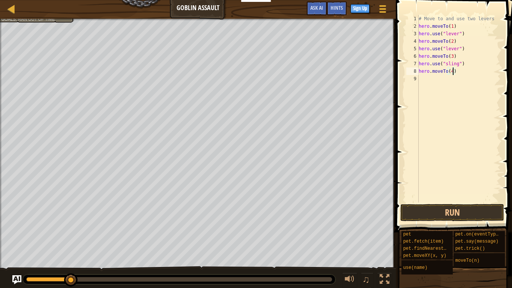
scroll to position [3, 5]
click at [421, 82] on div "# Move to and use two levers hero . moveTo ( 1 ) hero . use ( "lever" ) hero . …" at bounding box center [459, 116] width 84 height 202
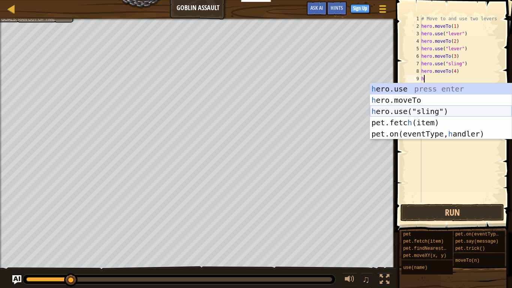
click at [402, 111] on div "h ero.use press enter h ero.moveTo press enter h ero.use("sling") press enter p…" at bounding box center [441, 122] width 142 height 79
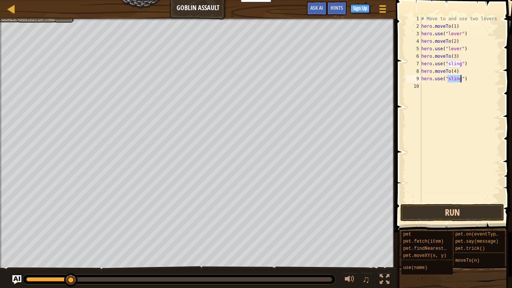
type textarea "hero.use("sling")"
click at [420, 208] on button "Run" at bounding box center [452, 212] width 104 height 17
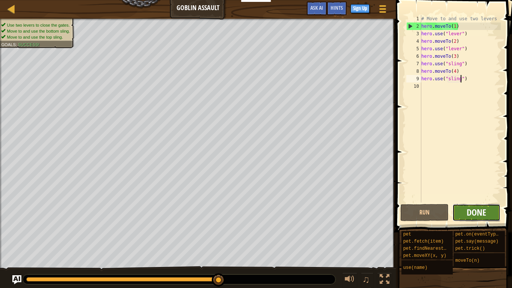
click at [466, 211] on button "Done" at bounding box center [476, 212] width 48 height 17
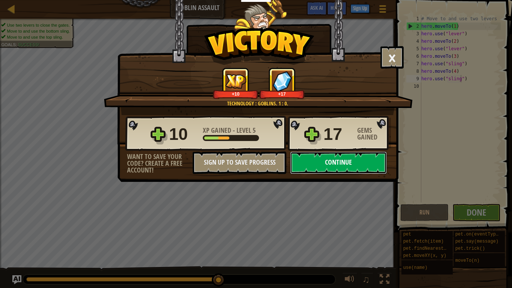
click at [340, 160] on button "Continue" at bounding box center [338, 162] width 97 height 22
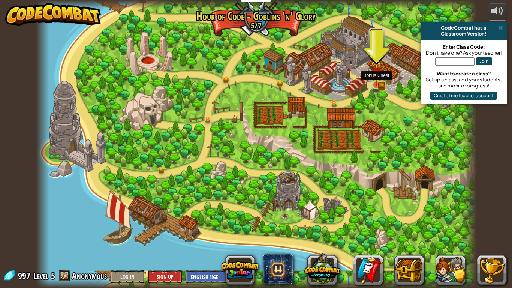
click at [374, 75] on img at bounding box center [376, 73] width 7 height 7
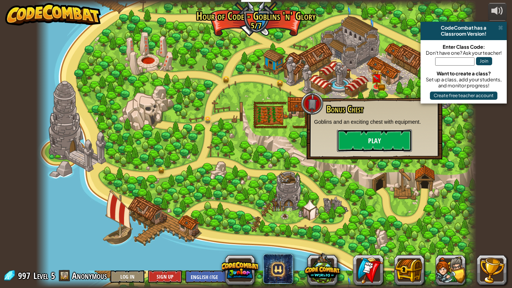
click at [365, 137] on button "Play" at bounding box center [374, 140] width 75 height 22
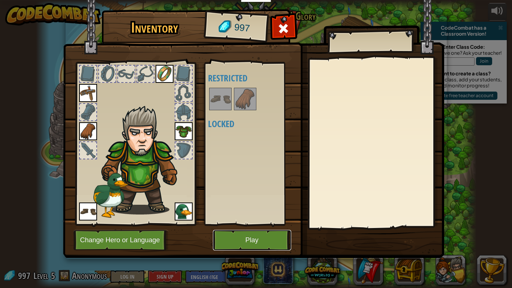
click at [224, 247] on button "Play" at bounding box center [252, 240] width 78 height 21
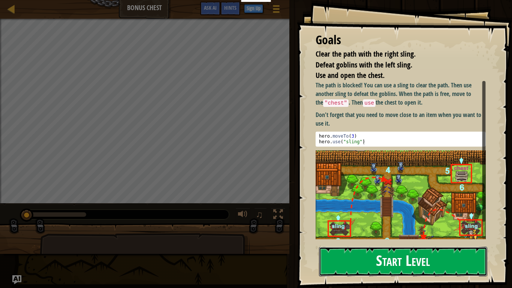
click at [345, 267] on button "Start Level" at bounding box center [403, 262] width 168 height 30
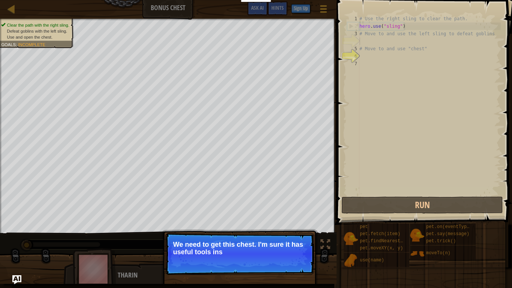
click at [302, 261] on p "Skip (esc) Continue We need to get this chest. I'm sure it has useful tools ins" at bounding box center [239, 254] width 149 height 42
click at [301, 262] on button "Continue" at bounding box center [292, 262] width 31 height 10
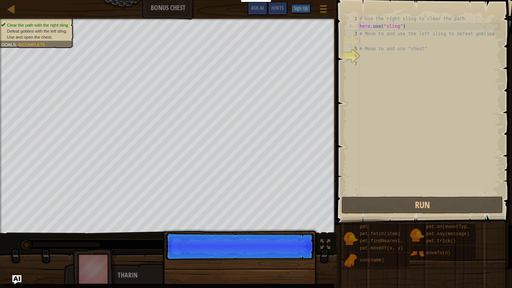
scroll to position [3, 0]
click at [301, 260] on p "Skip (esc) Continue" at bounding box center [239, 246] width 149 height 27
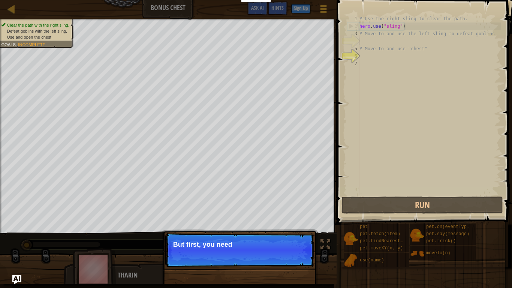
click at [298, 262] on p "Skip (esc) Continue But first, you need" at bounding box center [239, 250] width 149 height 34
click at [298, 262] on p "Skip (esc) Continue But first, you need to use t" at bounding box center [239, 250] width 149 height 34
click at [298, 262] on p "Skip (esc) Continue But first, you need to use those s" at bounding box center [239, 250] width 149 height 34
click at [298, 262] on p "Skip (esc) Continue But first, you need to use those slings t" at bounding box center [239, 250] width 149 height 34
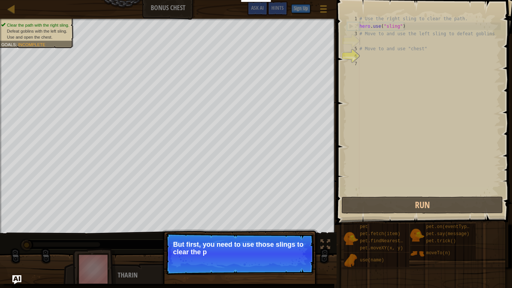
click at [298, 256] on p "Skip (esc) Continue But first, you need to use those slings to clear the p" at bounding box center [239, 254] width 149 height 42
click at [298, 256] on p "Skip (esc) Continue But first, you need to use those slings to clear the path a…" at bounding box center [239, 254] width 149 height 42
click at [298, 258] on p "Skip (esc) Continue But first, you need to use those slings to clear the path a…" at bounding box center [239, 254] width 149 height 42
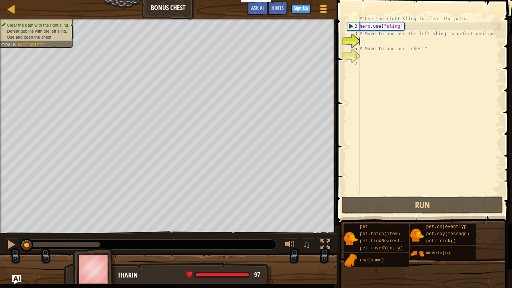
click at [364, 40] on div "# Use the right sling to clear the path. hero . use ( "sling" ) # Move to and u…" at bounding box center [429, 112] width 143 height 195
type textarea "m"
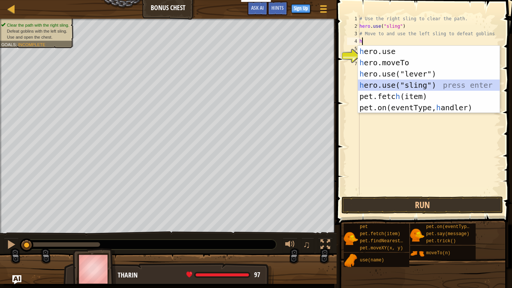
click at [401, 87] on div "h ero.use press enter h ero.moveTo press enter h ero.use("lever") press enter h…" at bounding box center [429, 91] width 142 height 90
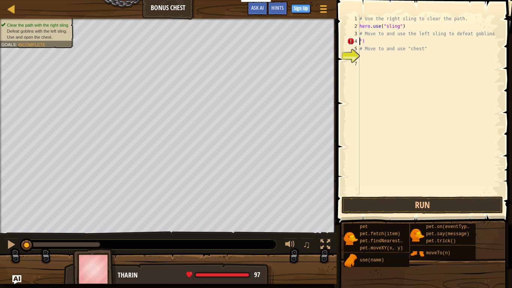
click at [393, 39] on div "# Use the right sling to clear the path. hero . use ( "sling" ) # Move to and u…" at bounding box center [429, 112] width 143 height 195
type textarea """
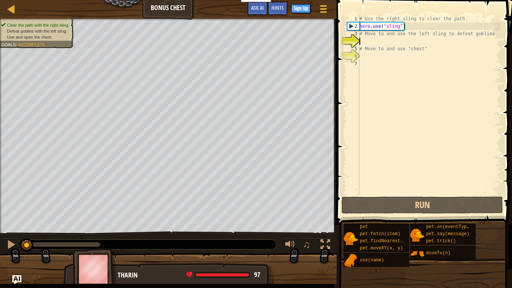
click at [367, 43] on div "# Use the right sling to clear the path. hero . use ( "sling" ) # Move to and u…" at bounding box center [429, 112] width 143 height 195
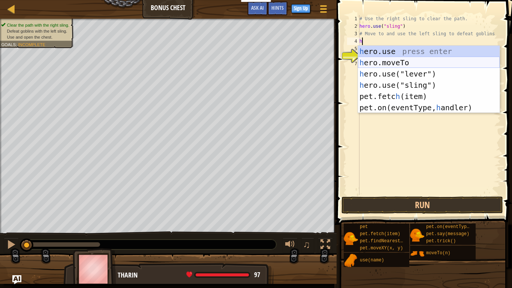
click at [363, 61] on div "h ero.use press enter h ero.moveTo press enter h ero.use("lever") press enter h…" at bounding box center [429, 91] width 142 height 90
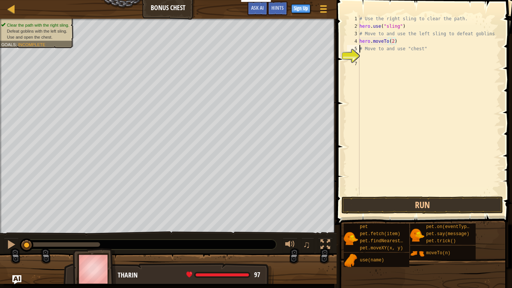
click at [361, 51] on div "# Use the right sling to clear the path. hero . use ( "sling" ) # Move to and u…" at bounding box center [429, 112] width 143 height 195
type textarea "# Move to and use "chest""
click at [365, 54] on div "# Use the right sling to clear the path. hero . use ( "sling" ) # Move to and u…" at bounding box center [429, 112] width 143 height 195
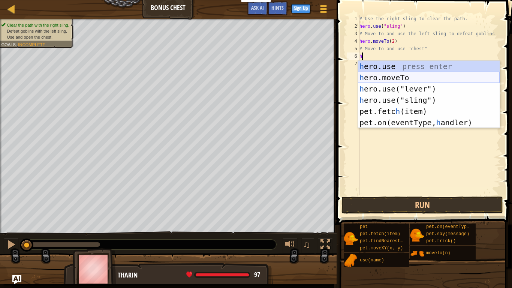
click at [380, 76] on div "h ero.use press enter h ero.moveTo press enter h ero.use("lever") press enter h…" at bounding box center [429, 106] width 142 height 90
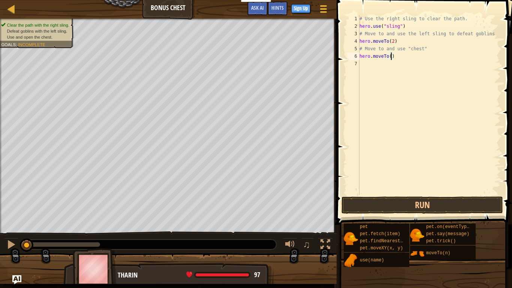
type textarea "hero.moveTo(3)"
click at [370, 66] on div "# Use the right sling to clear the path. hero . use ( "sling" ) # Move to and u…" at bounding box center [429, 112] width 143 height 195
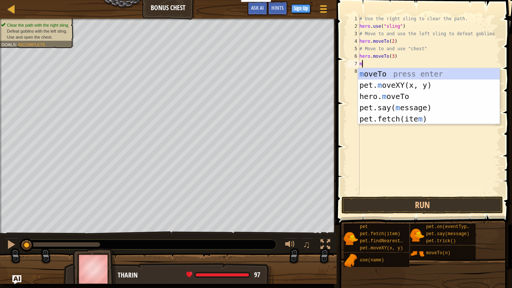
scroll to position [3, 0]
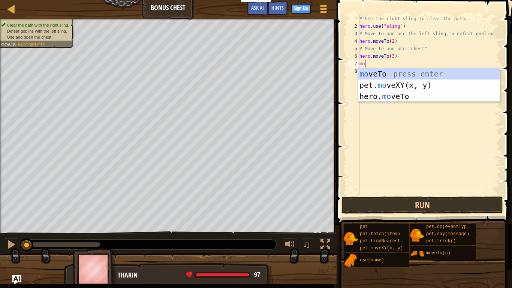
type textarea "m"
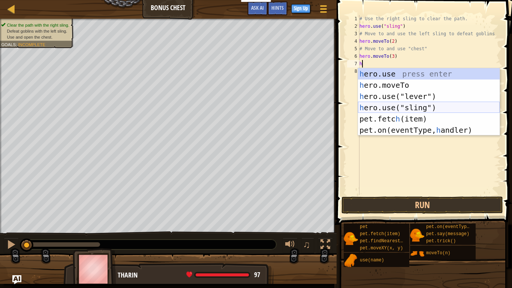
click at [383, 110] on div "h ero.use press enter h ero.moveTo press enter h ero.use("lever") press enter h…" at bounding box center [429, 113] width 142 height 90
type textarea "hero.use("sling")"
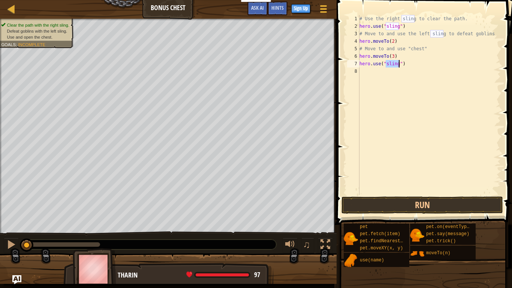
click at [370, 77] on div "# Use the right sling to clear the path. hero . use ( "sling" ) # Move to and u…" at bounding box center [429, 112] width 143 height 195
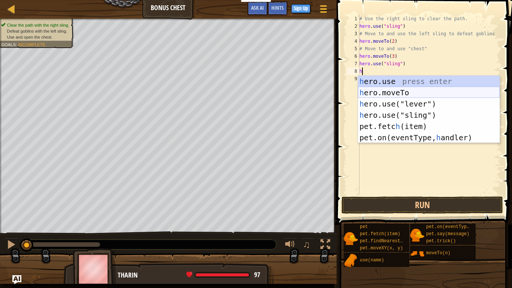
click at [379, 89] on div "h ero.use press enter h ero.moveTo press enter h ero.use("lever") press enter h…" at bounding box center [429, 121] width 142 height 90
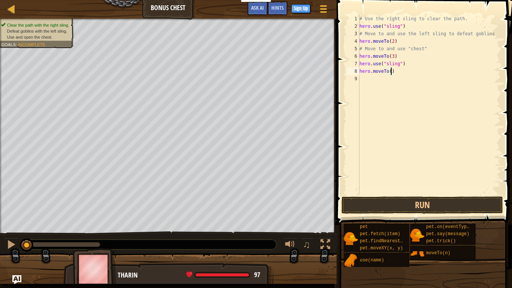
type textarea "hero.moveTo(4)"
click at [362, 80] on div "# Use the right sling to clear the path. hero . use ( "sling" ) # Move to and u…" at bounding box center [429, 112] width 143 height 195
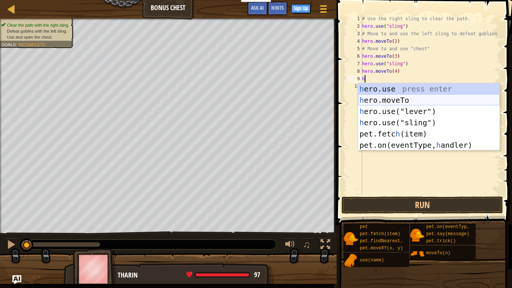
click at [375, 102] on div "h ero.use press enter h ero.moveTo press enter h ero.use("lever") press enter h…" at bounding box center [429, 128] width 142 height 90
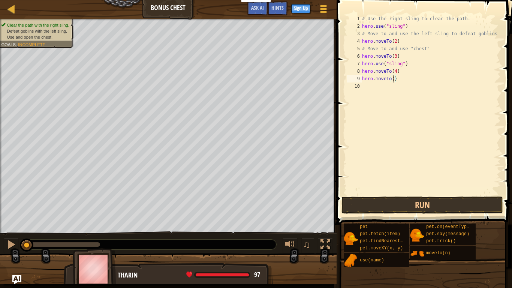
type textarea "hero.moveTo(5)"
click at [368, 90] on div "# Use the right sling to clear the path. hero . use ( "sling" ) # Move to and u…" at bounding box center [431, 112] width 140 height 195
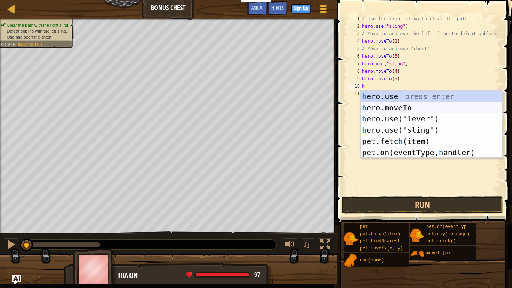
click at [398, 105] on div "h ero.use press enter h ero.moveTo press enter h ero.use("lever") press enter h…" at bounding box center [432, 136] width 142 height 90
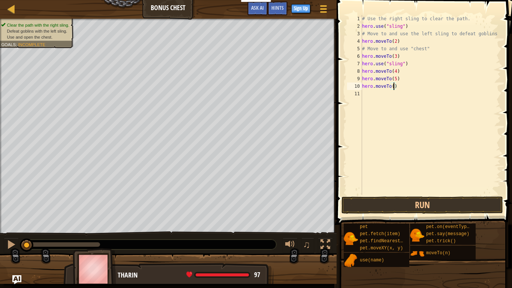
type textarea "hero.moveTo(6)"
click at [366, 99] on div "# Use the right sling to clear the path. hero . use ( "sling" ) # Move to and u…" at bounding box center [431, 112] width 140 height 195
click at [405, 205] on button "Run" at bounding box center [422, 204] width 162 height 17
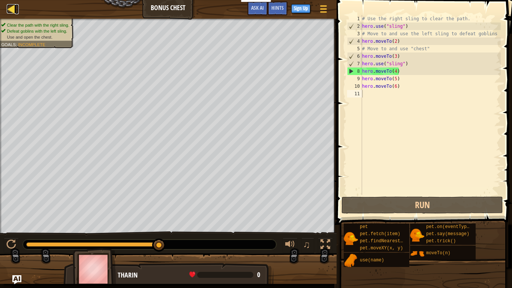
click at [7, 8] on div at bounding box center [11, 8] width 9 height 9
